Goal: Check status: Check status

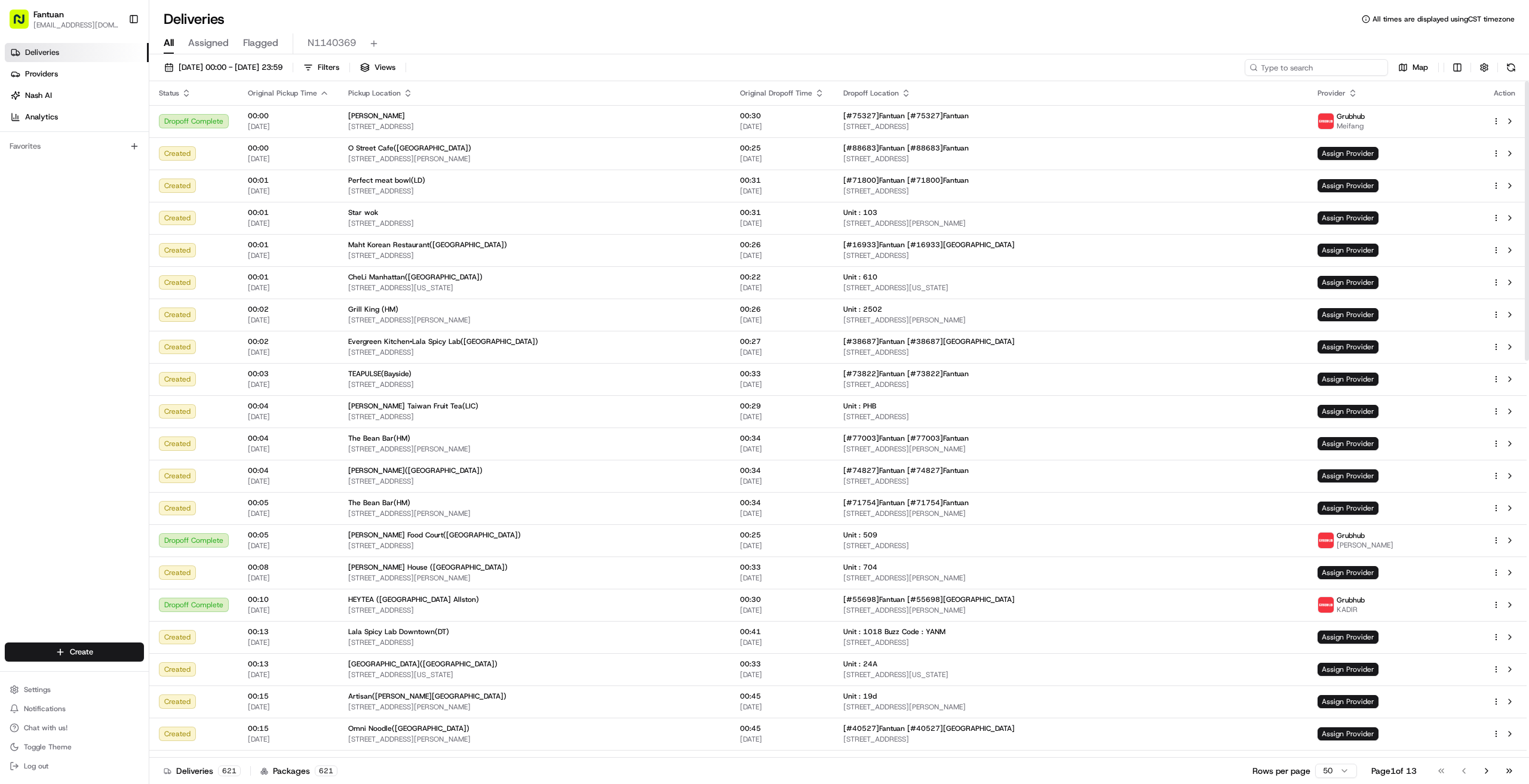
click at [1310, 63] on input at bounding box center [1316, 67] width 143 height 17
paste input "22206"
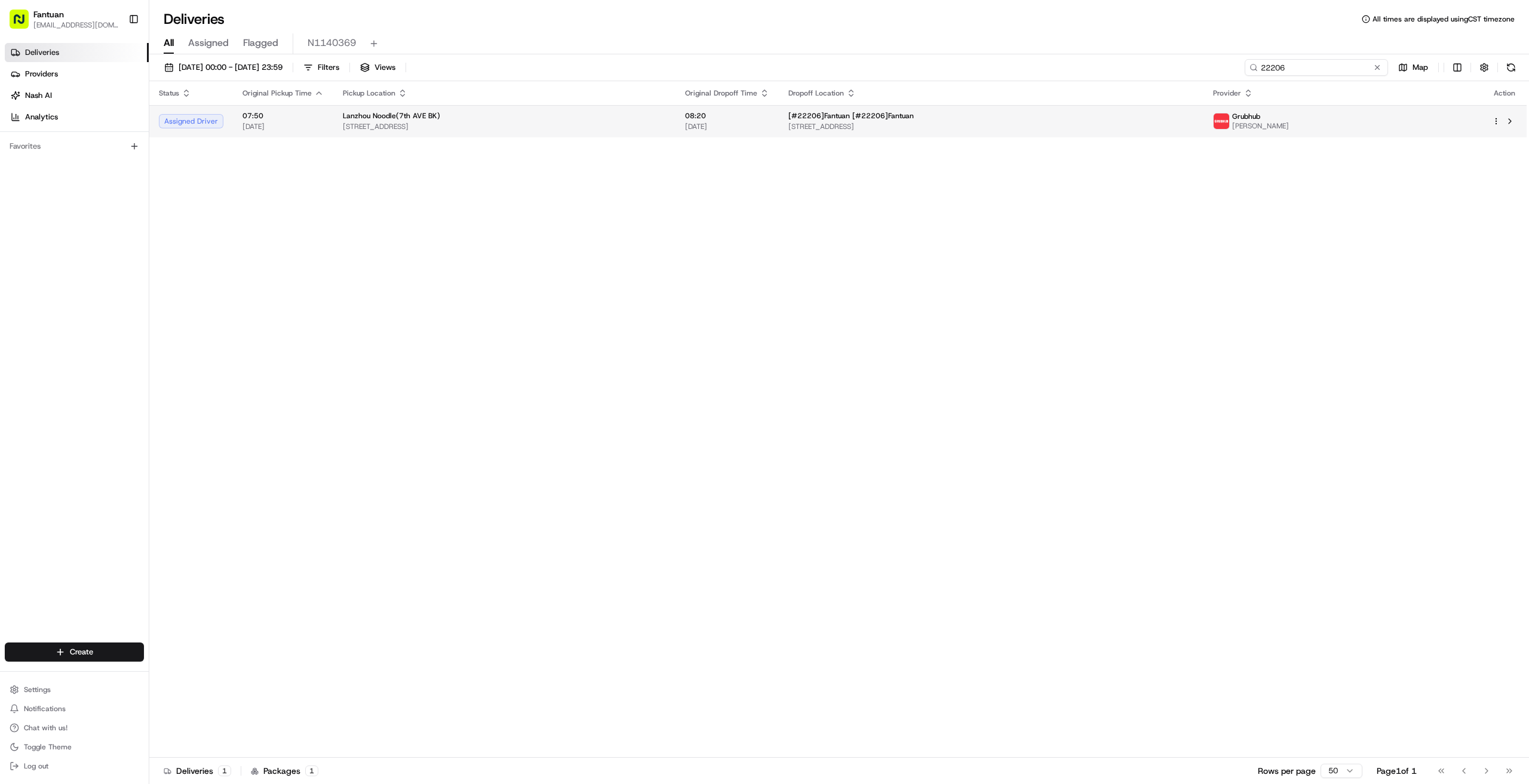
type input "22206"
click at [490, 112] on div "Lanzhou Noodle(7th AVE BK)" at bounding box center [504, 116] width 323 height 9
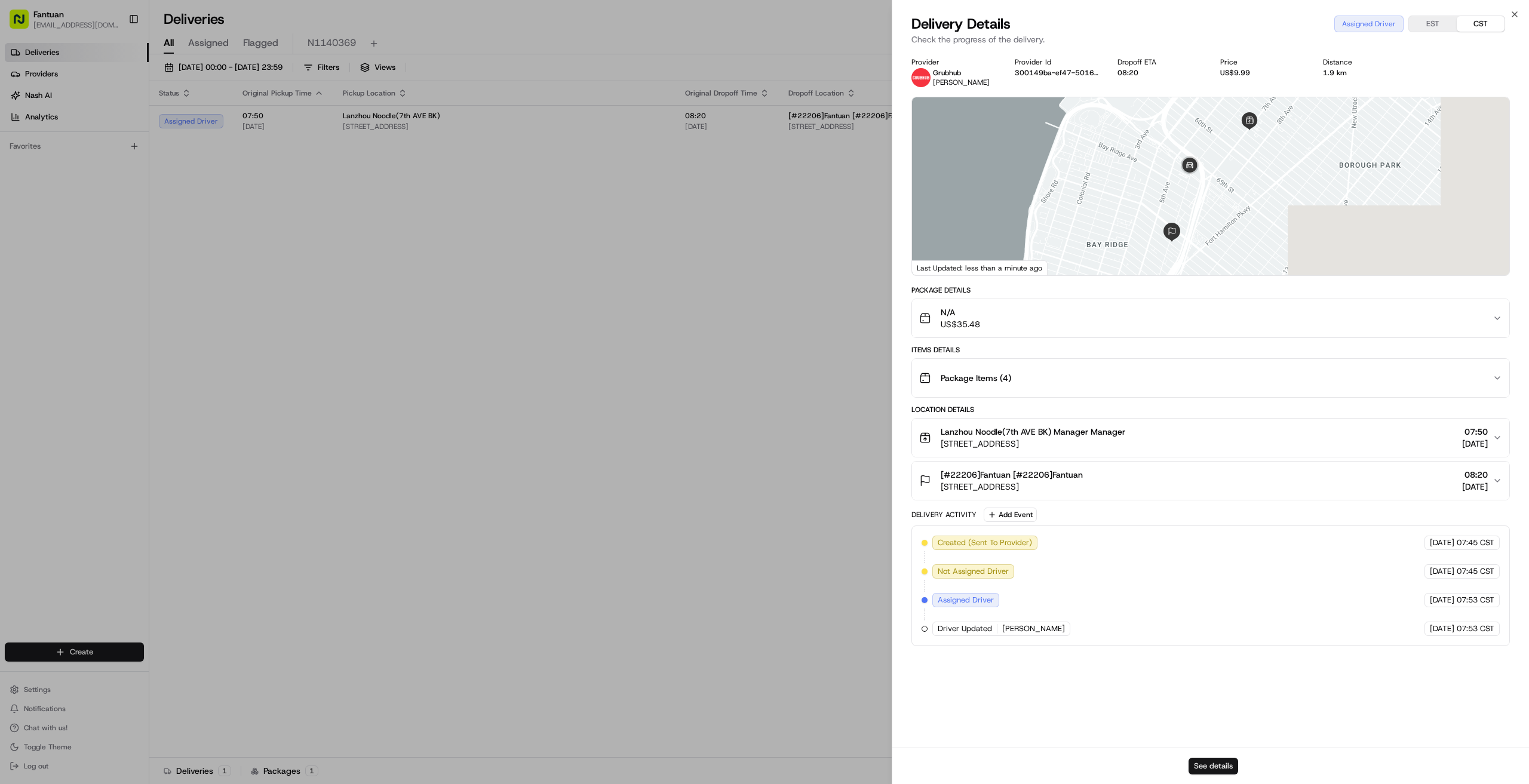
click at [1230, 765] on button "See details" at bounding box center [1213, 766] width 49 height 17
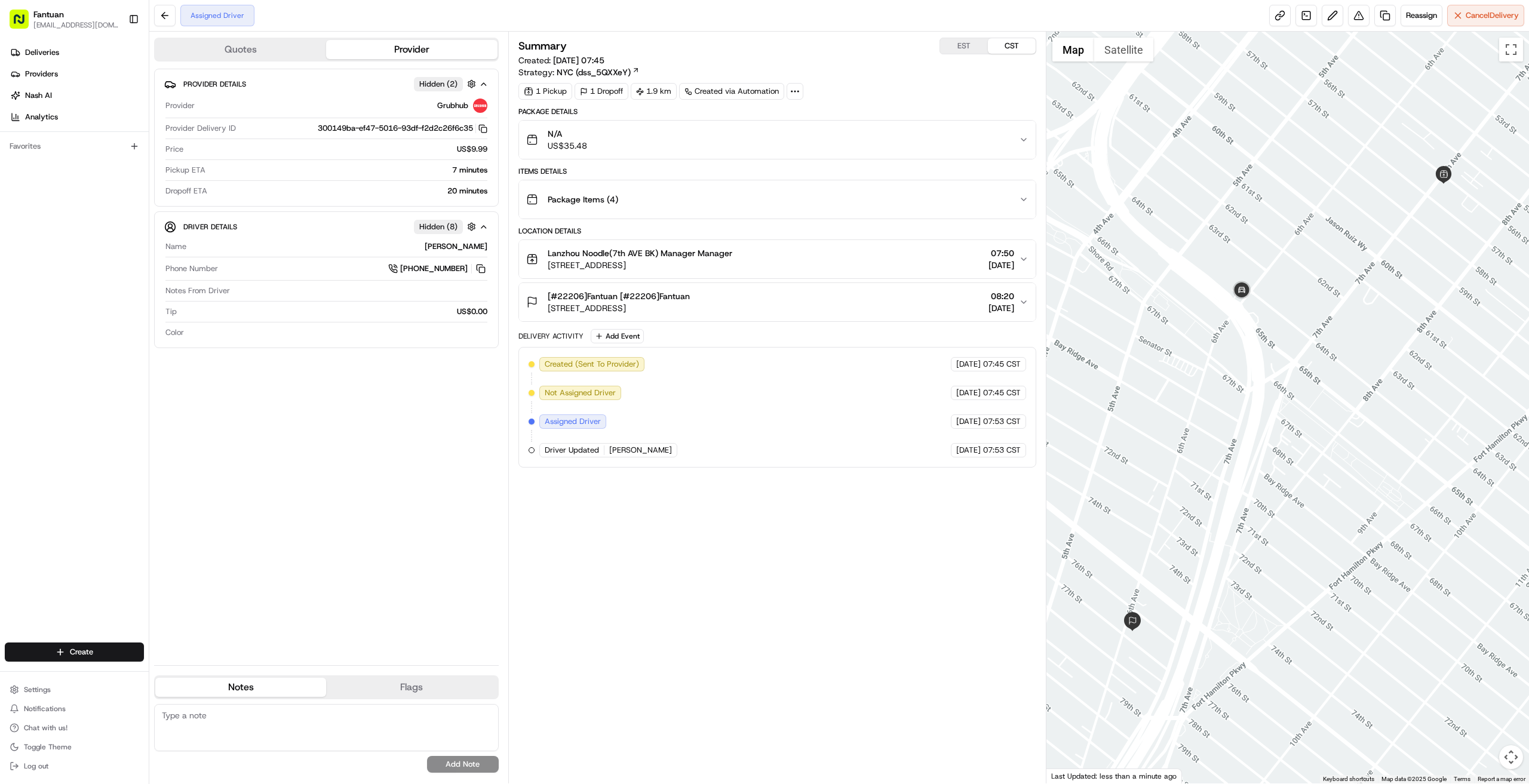
click at [382, 505] on div "Provider Details Hidden ( 2 ) Provider Grubhub Provider Delivery ID 300149ba-ef…" at bounding box center [327, 361] width 345 height 587
